Goal: Find specific page/section: Find specific page/section

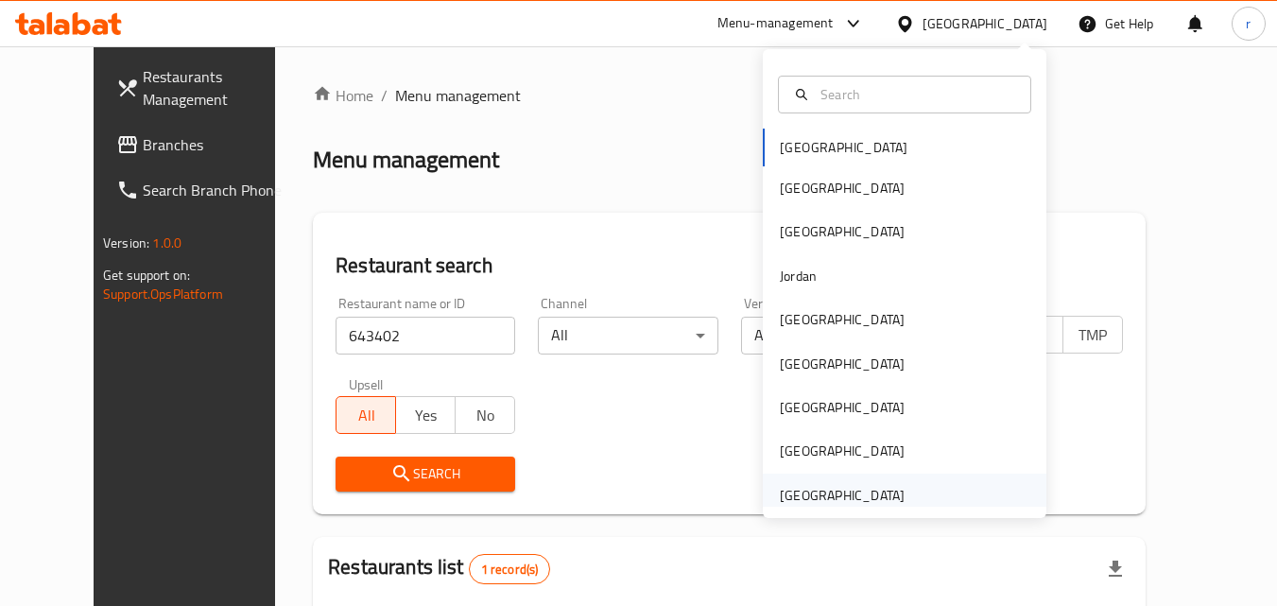
click at [791, 494] on div "[GEOGRAPHIC_DATA]" at bounding box center [842, 495] width 125 height 21
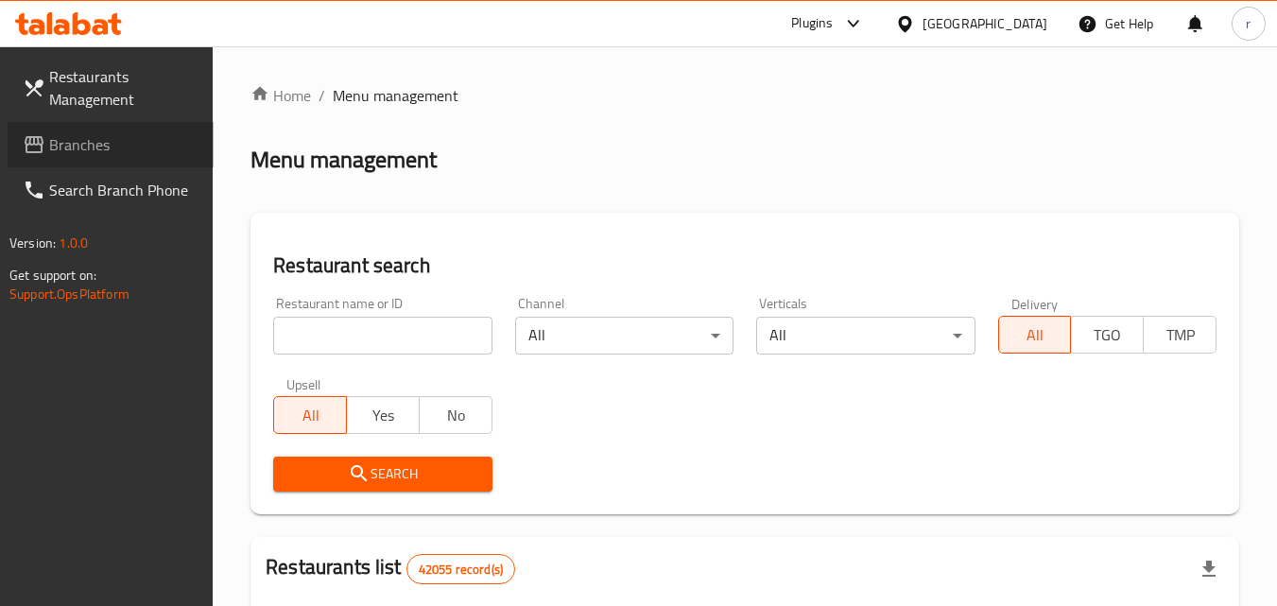
click at [164, 144] on span "Branches" at bounding box center [123, 144] width 149 height 23
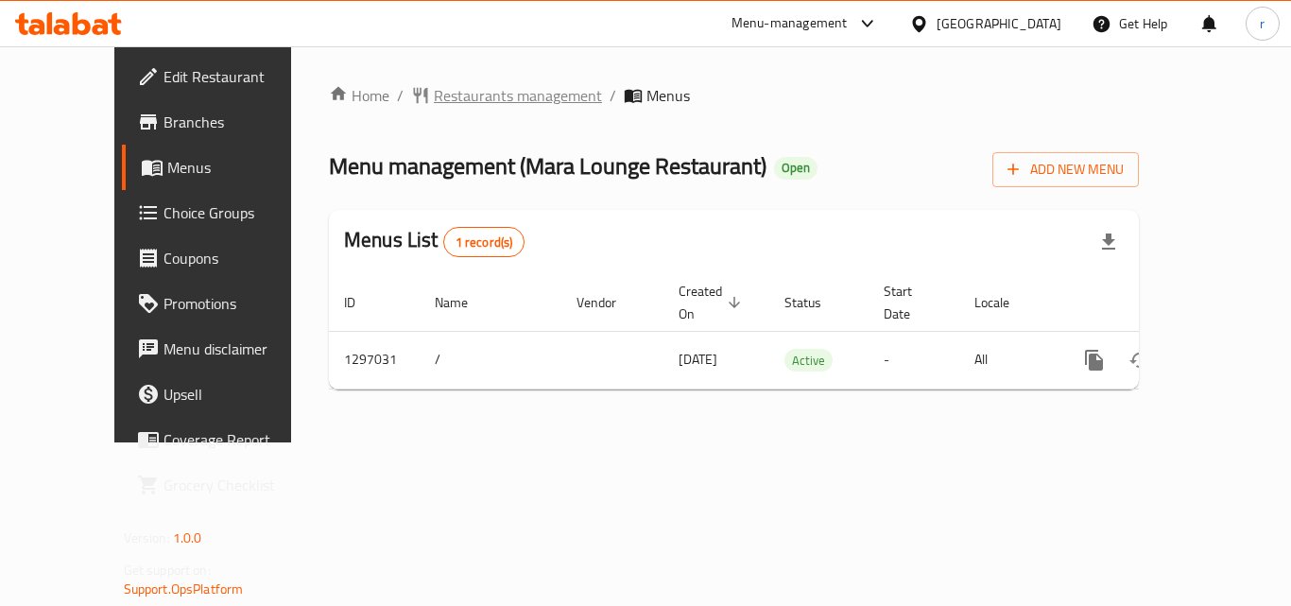
click at [488, 87] on span "Restaurants management" at bounding box center [518, 95] width 168 height 23
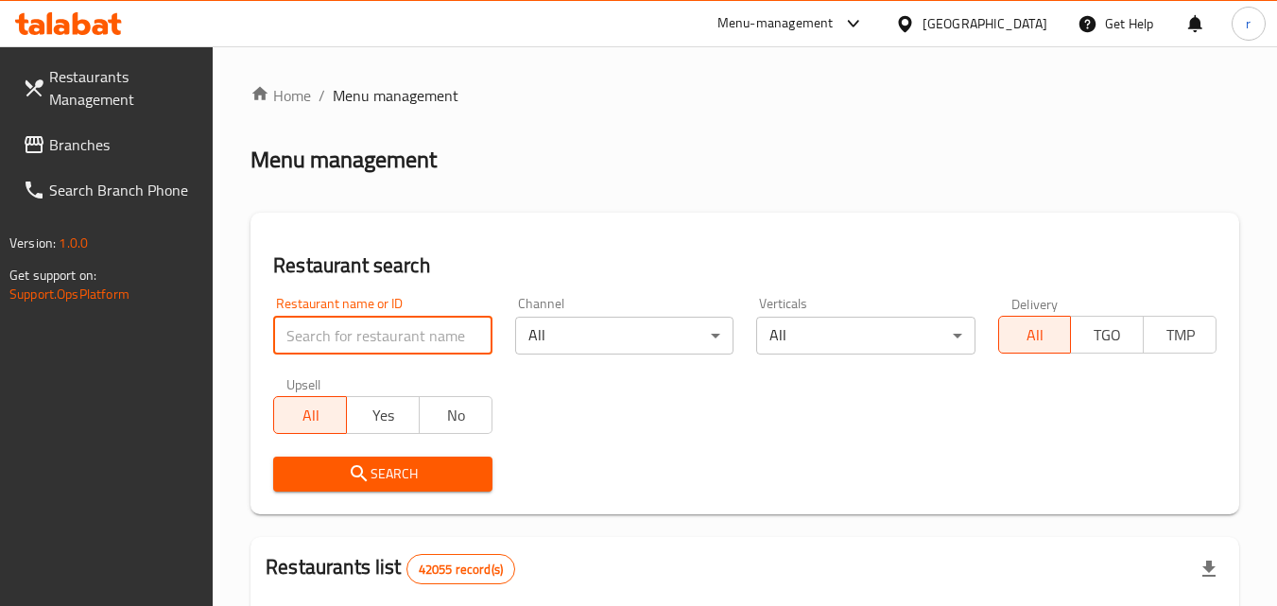
click at [379, 323] on input "search" at bounding box center [382, 336] width 218 height 38
paste input "700261"
type input "700261"
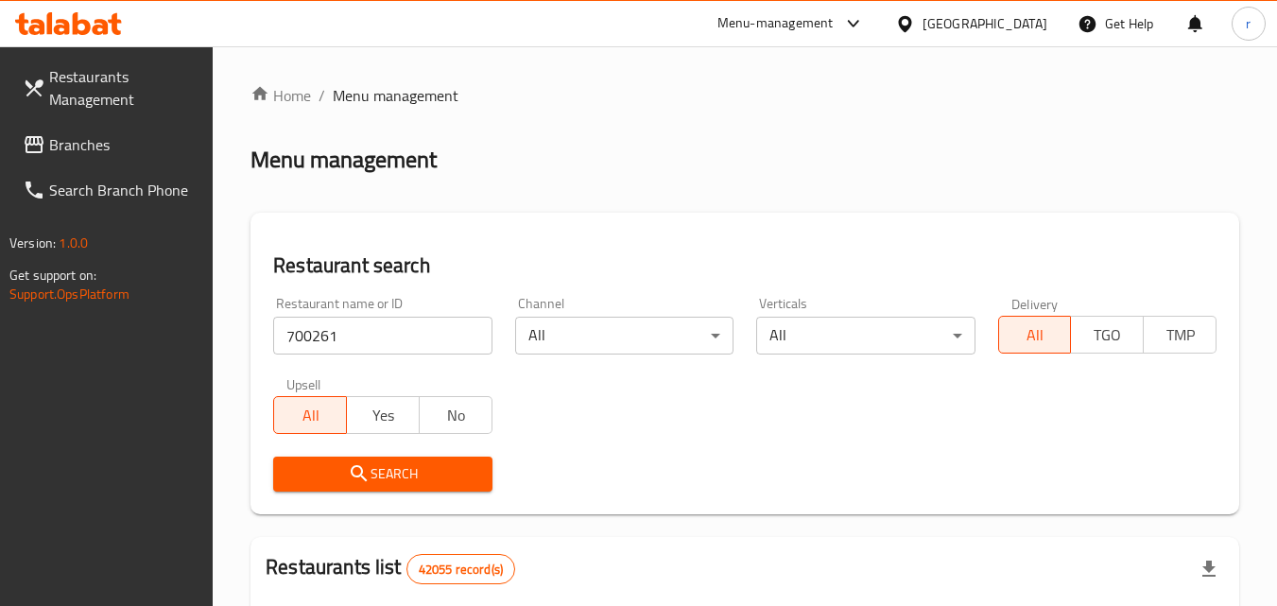
click at [364, 459] on button "Search" at bounding box center [382, 473] width 218 height 35
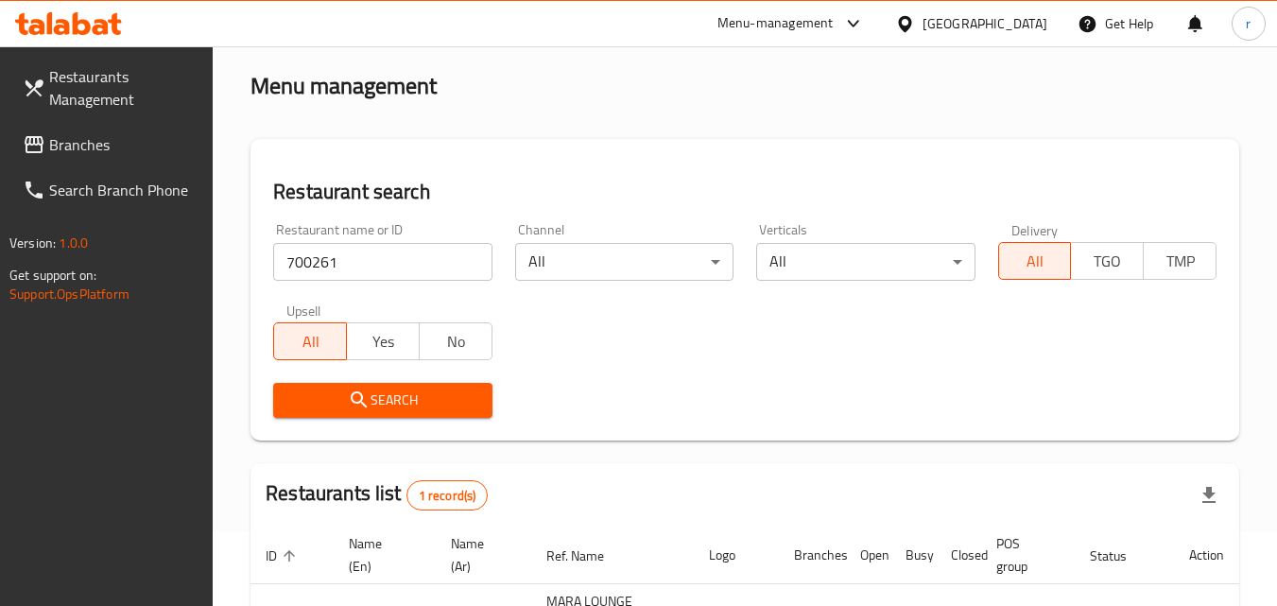
scroll to position [72, 0]
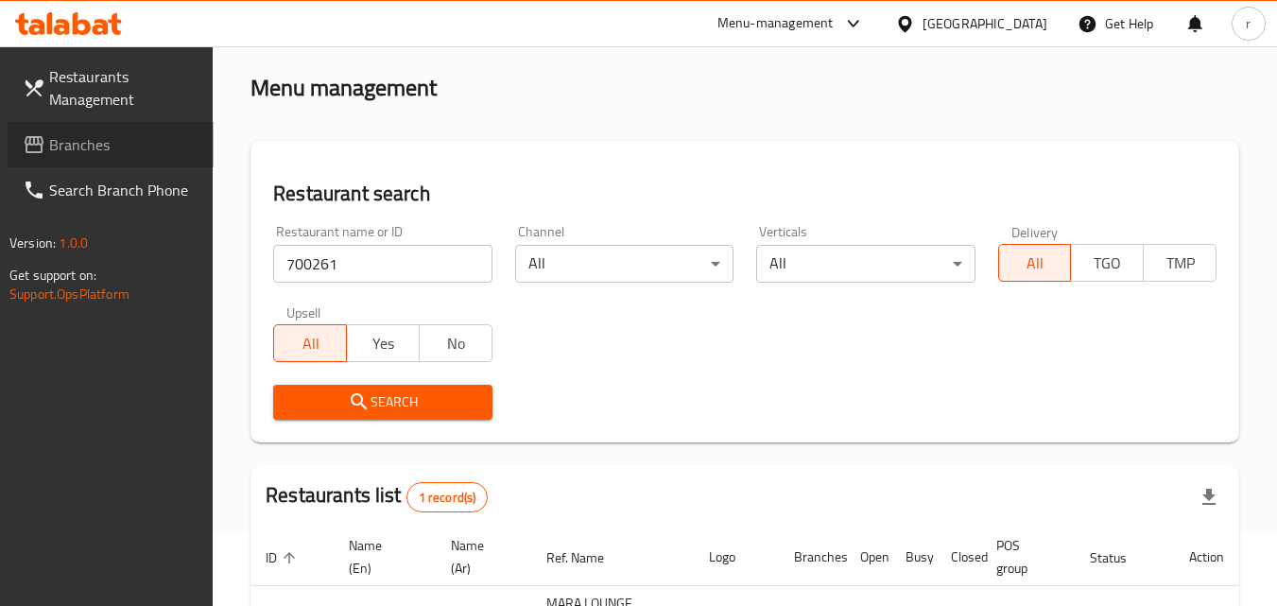
click at [141, 129] on link "Branches" at bounding box center [111, 144] width 206 height 45
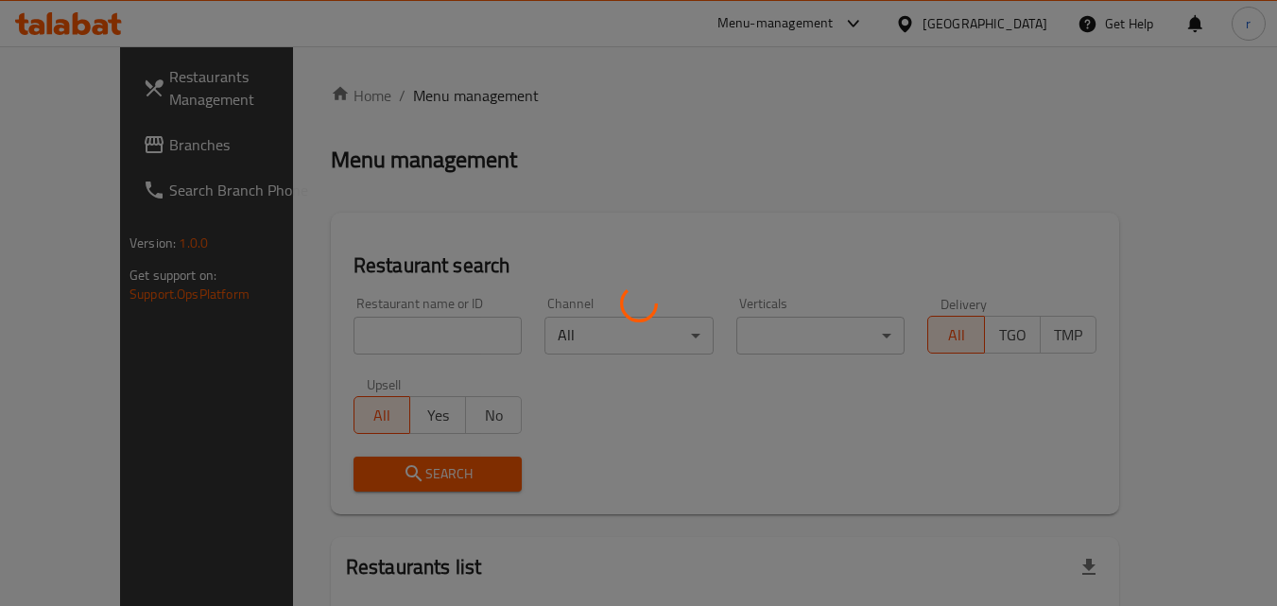
click at [827, 28] on div at bounding box center [638, 303] width 1277 height 606
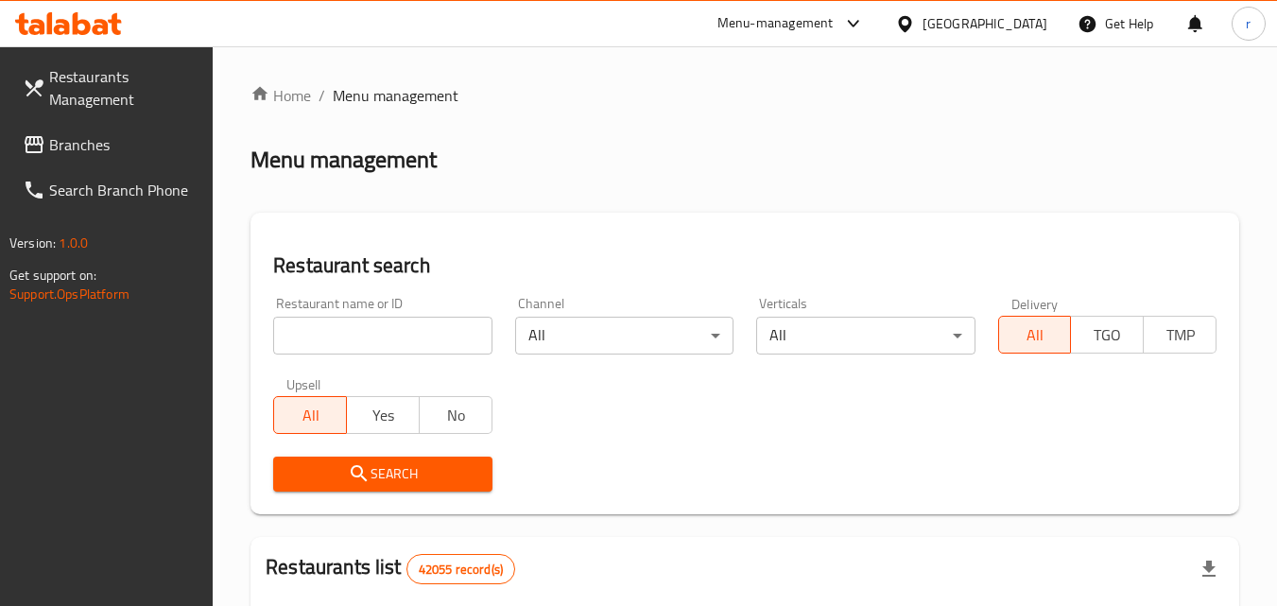
click at [793, 28] on div "Menu-management" at bounding box center [775, 23] width 116 height 23
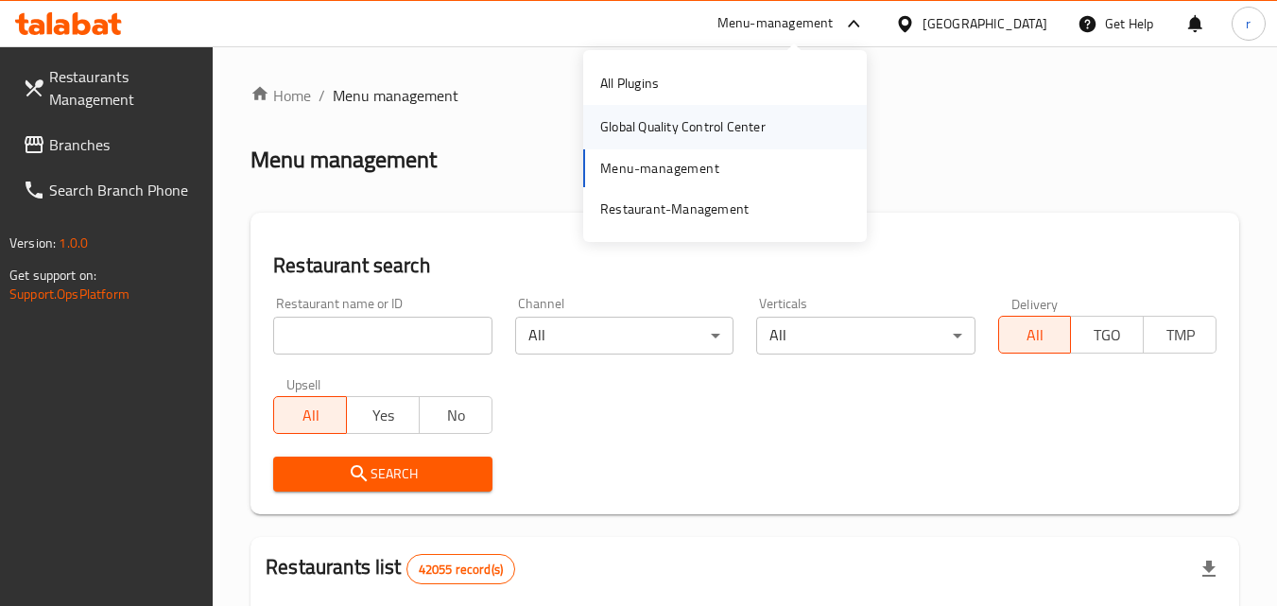
click at [656, 126] on div "Global Quality Control Center" at bounding box center [682, 126] width 165 height 21
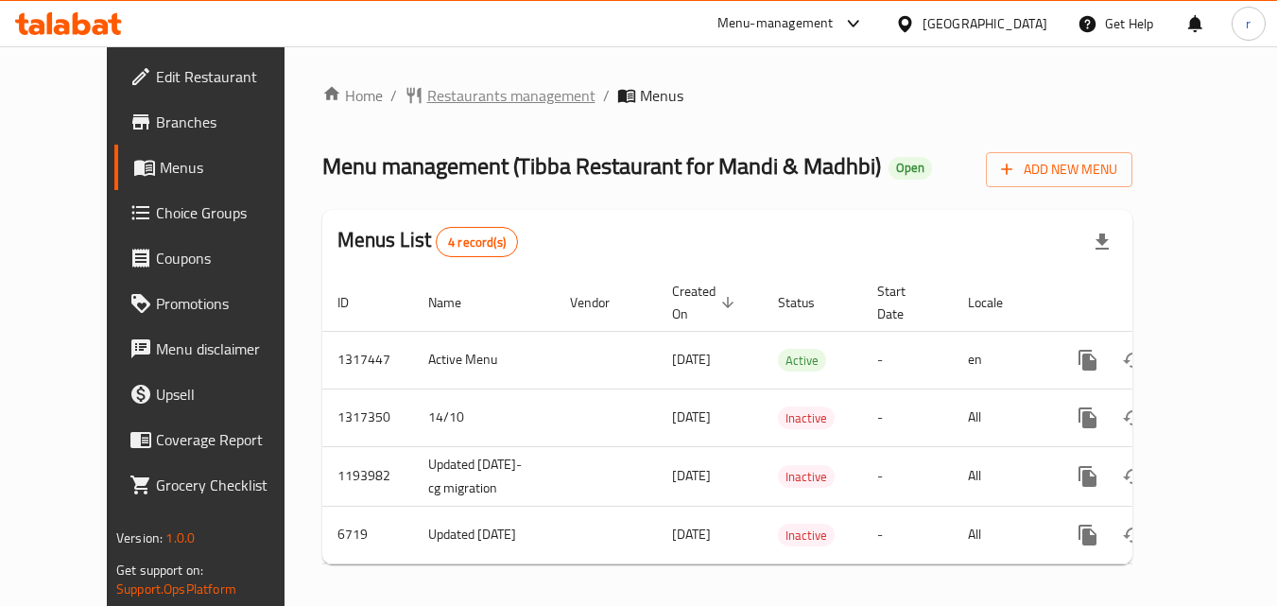
click at [427, 93] on span "Restaurants management" at bounding box center [511, 95] width 168 height 23
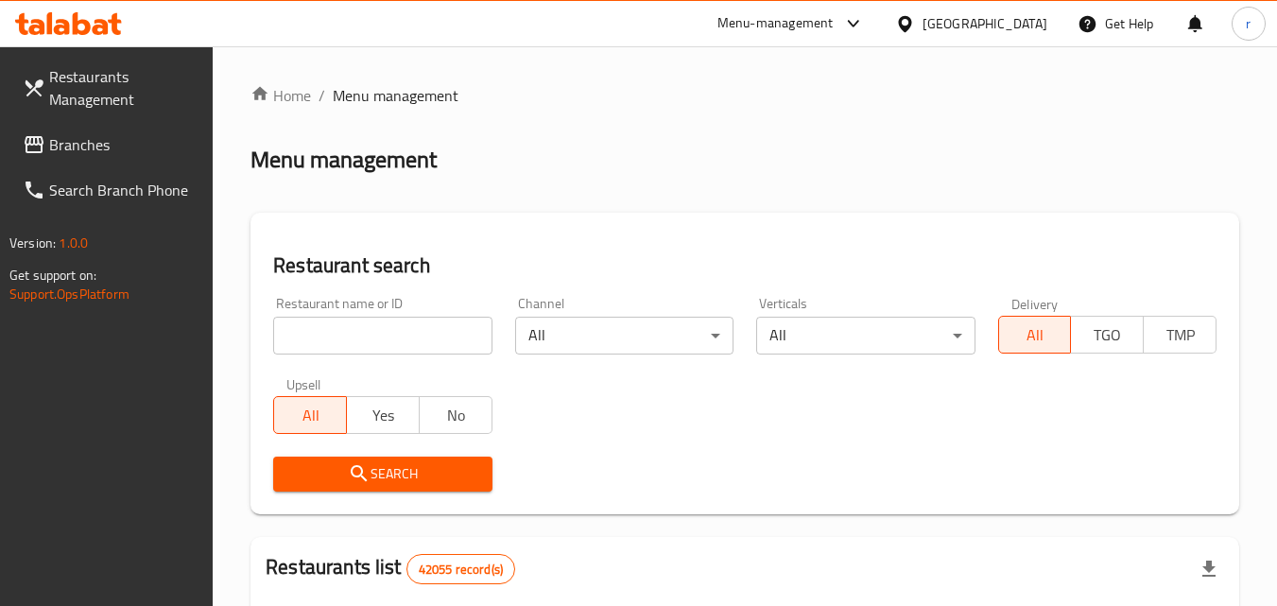
click at [115, 147] on span "Branches" at bounding box center [123, 144] width 149 height 23
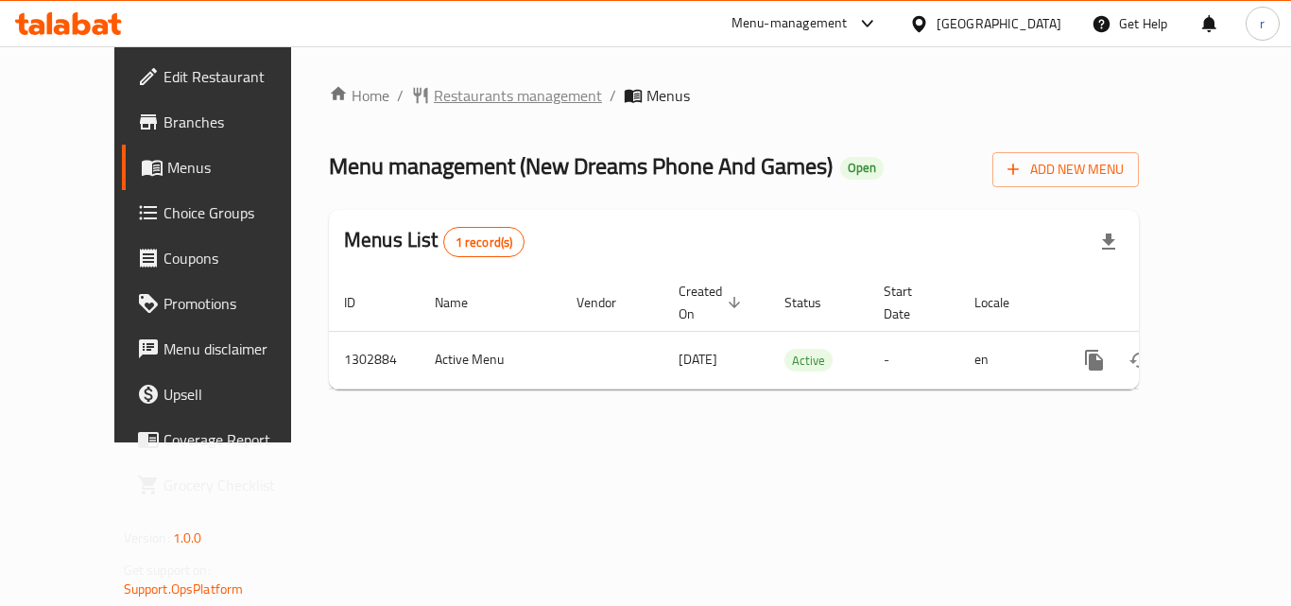
click at [434, 98] on span "Restaurants management" at bounding box center [518, 95] width 168 height 23
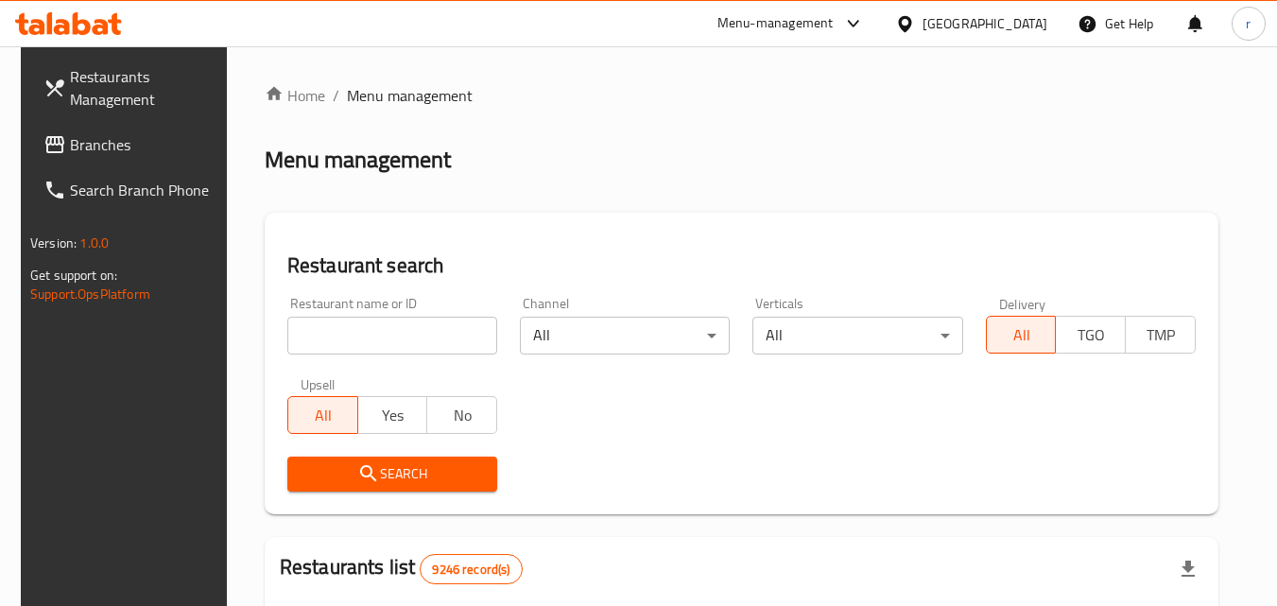
click at [380, 324] on input "search" at bounding box center [392, 336] width 210 height 38
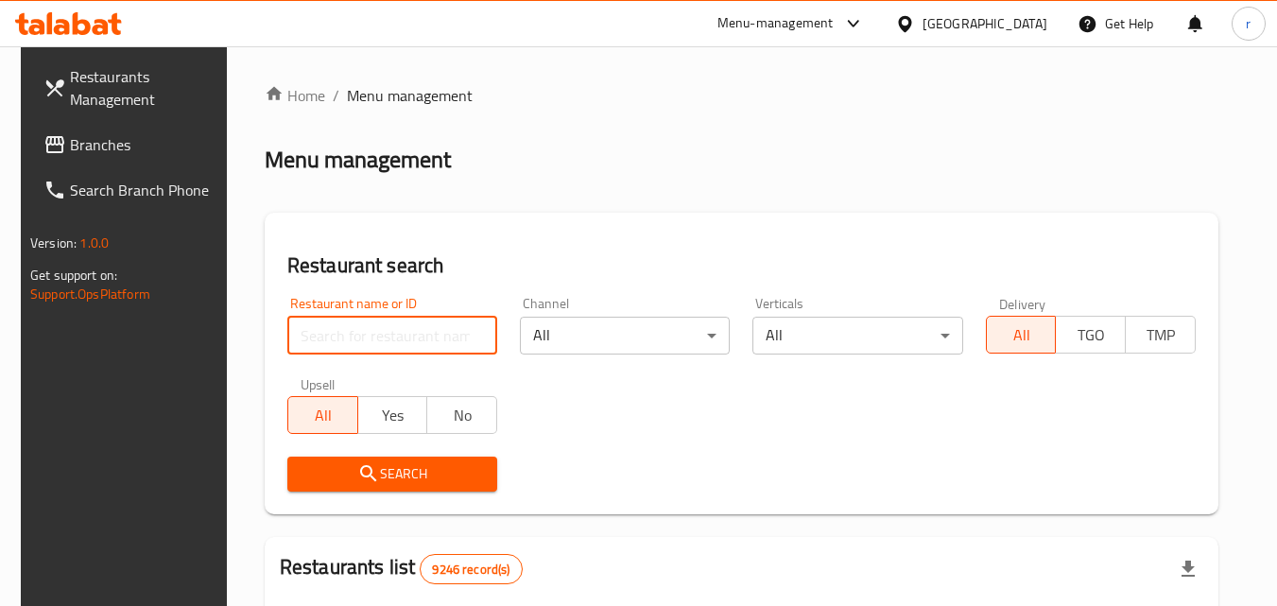
paste input "771964"
type input "771964"
click at [1011, 9] on div "[GEOGRAPHIC_DATA]" at bounding box center [971, 23] width 182 height 45
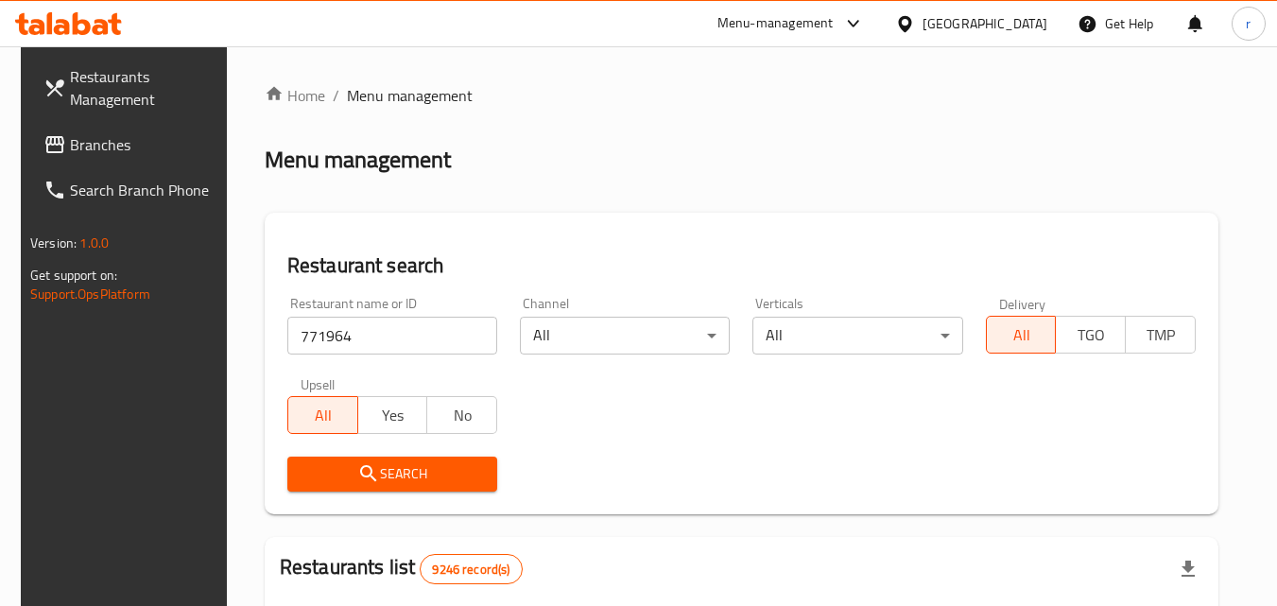
click at [922, 30] on div at bounding box center [908, 23] width 27 height 21
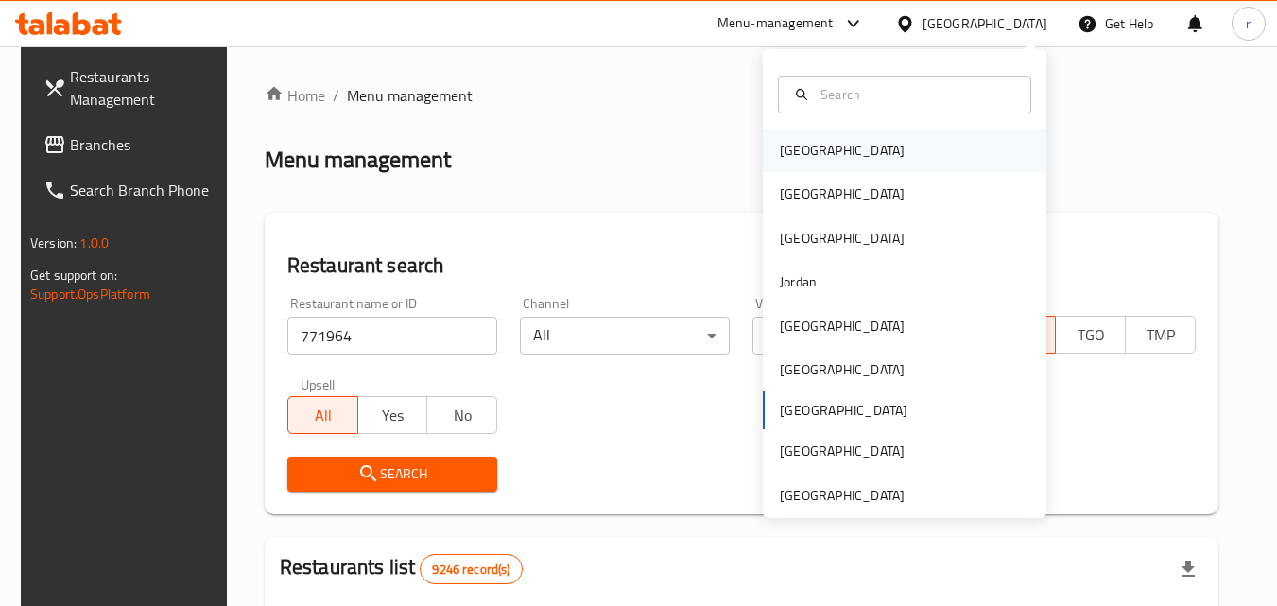
click at [865, 138] on div "[GEOGRAPHIC_DATA]" at bounding box center [904, 150] width 283 height 43
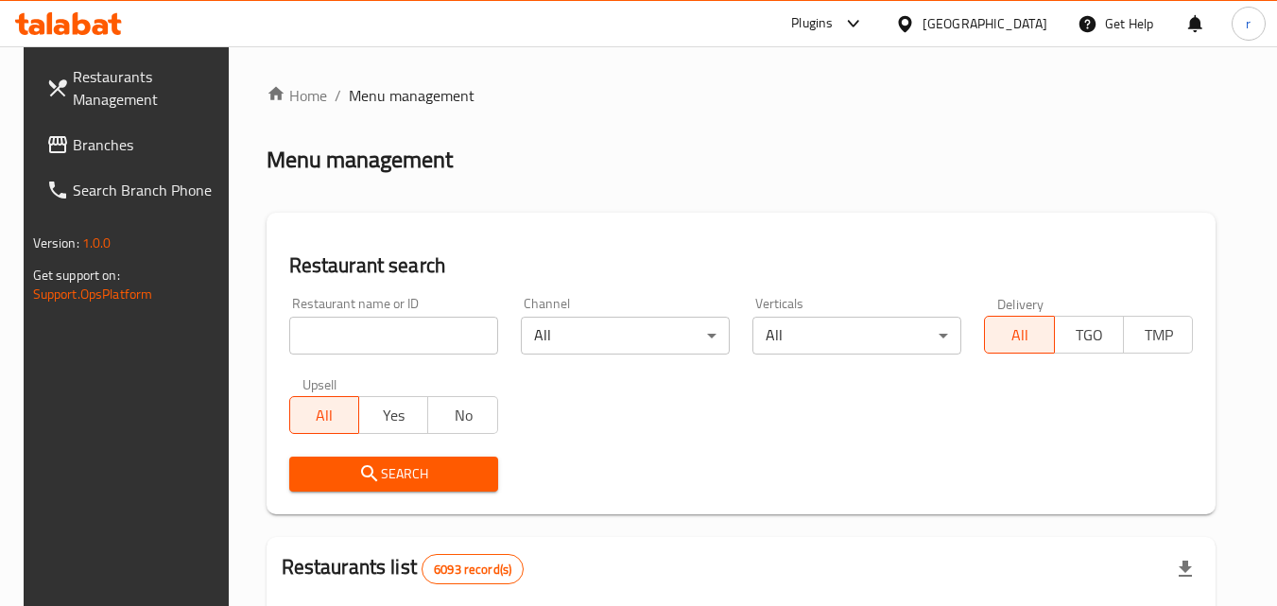
click at [73, 143] on span "Branches" at bounding box center [147, 144] width 149 height 23
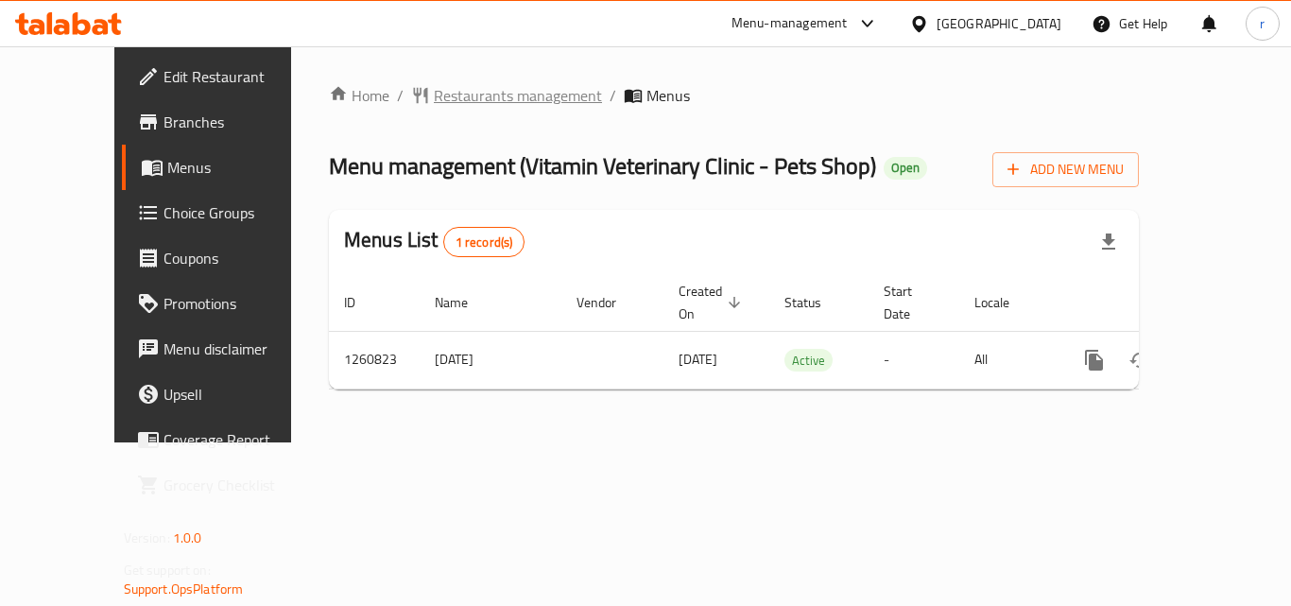
click at [434, 96] on span "Restaurants management" at bounding box center [518, 95] width 168 height 23
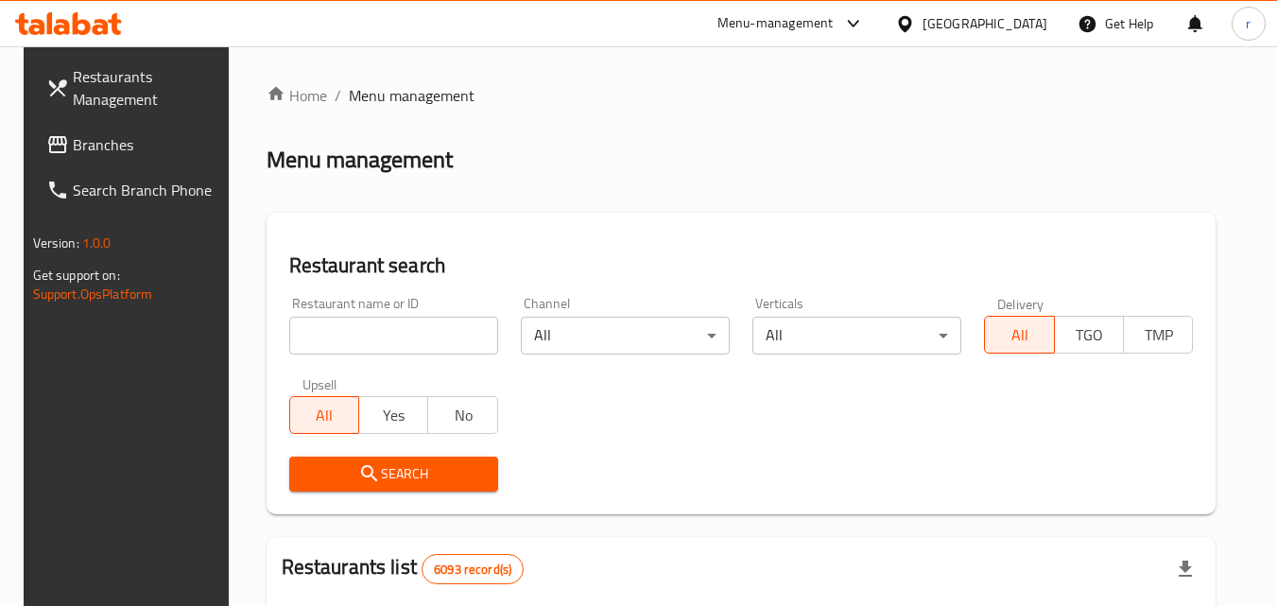
click at [369, 315] on div "Restaurant name or ID Restaurant name or ID" at bounding box center [393, 326] width 209 height 58
click at [384, 350] on input "search" at bounding box center [393, 336] width 209 height 38
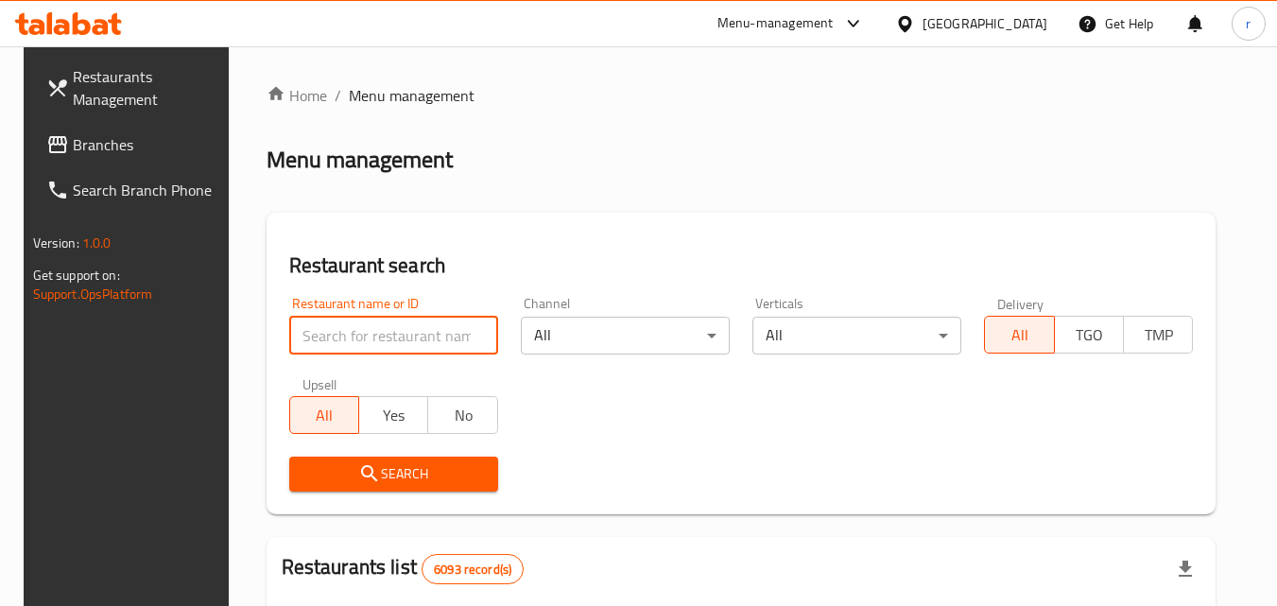
paste input "684813"
type input "684813"
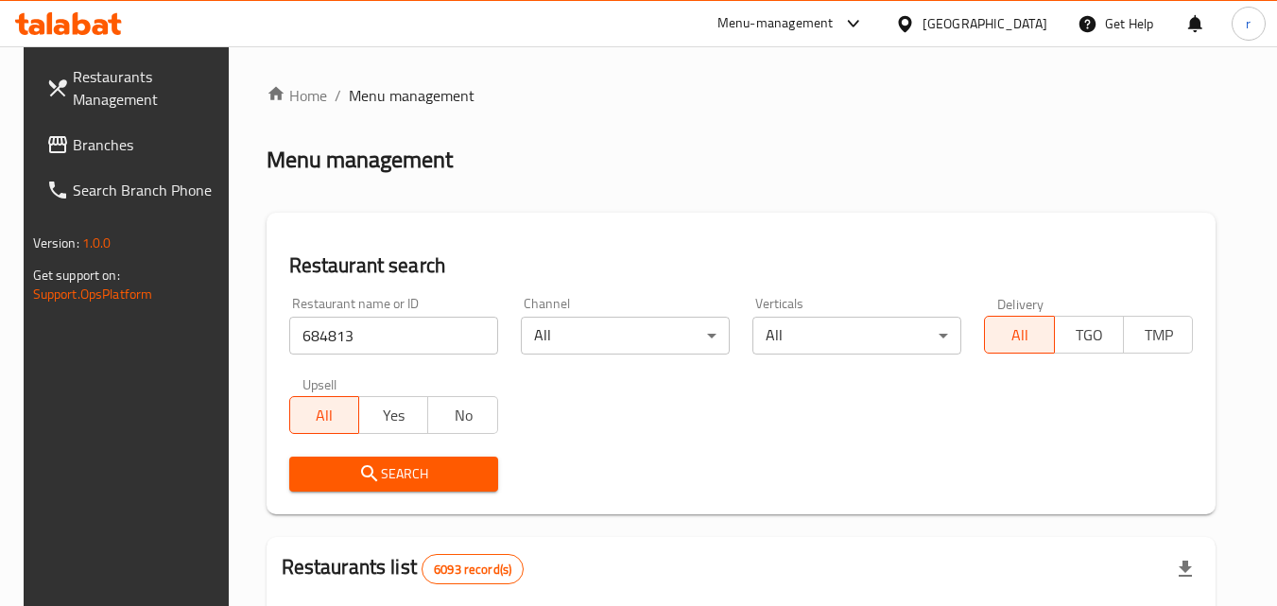
click at [411, 476] on span "Search" at bounding box center [393, 474] width 179 height 24
